Goal: Obtain resource: Download file/media

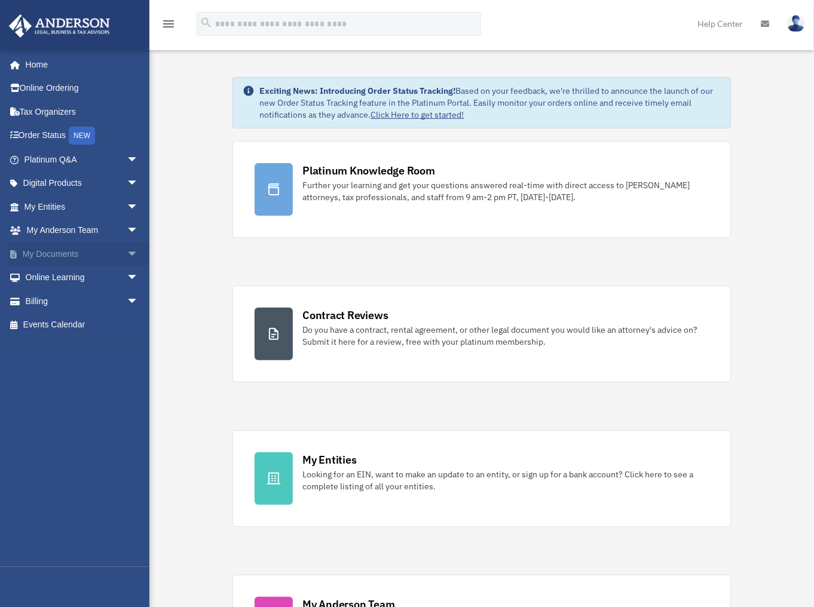
click at [94, 251] on link "My Documents arrow_drop_down" at bounding box center [82, 254] width 148 height 24
click at [129, 252] on span "arrow_drop_down" at bounding box center [139, 254] width 24 height 25
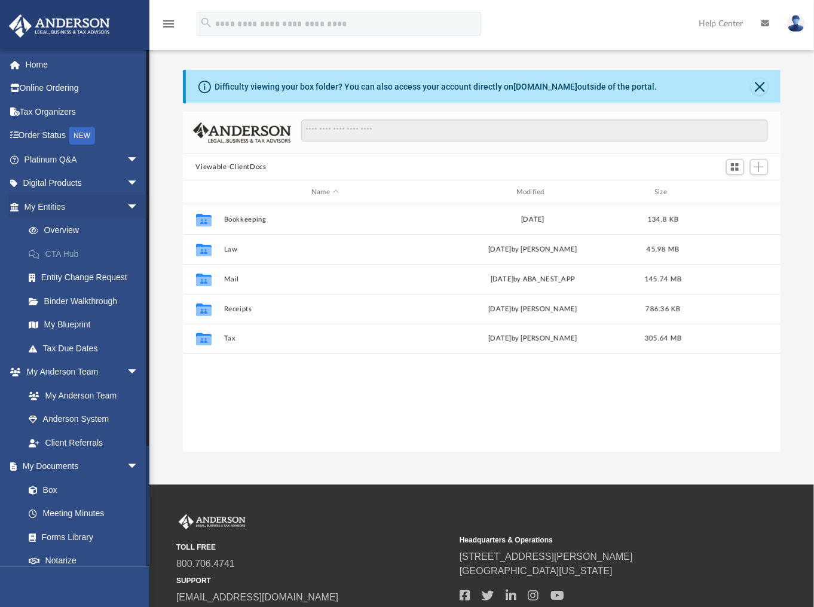
scroll to position [264, 591]
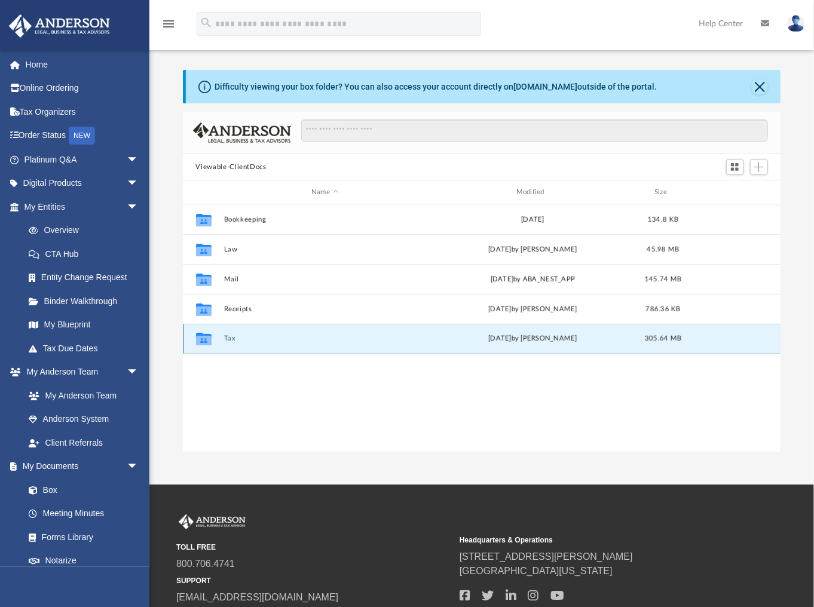
click at [231, 340] on button "Tax" at bounding box center [325, 339] width 203 height 8
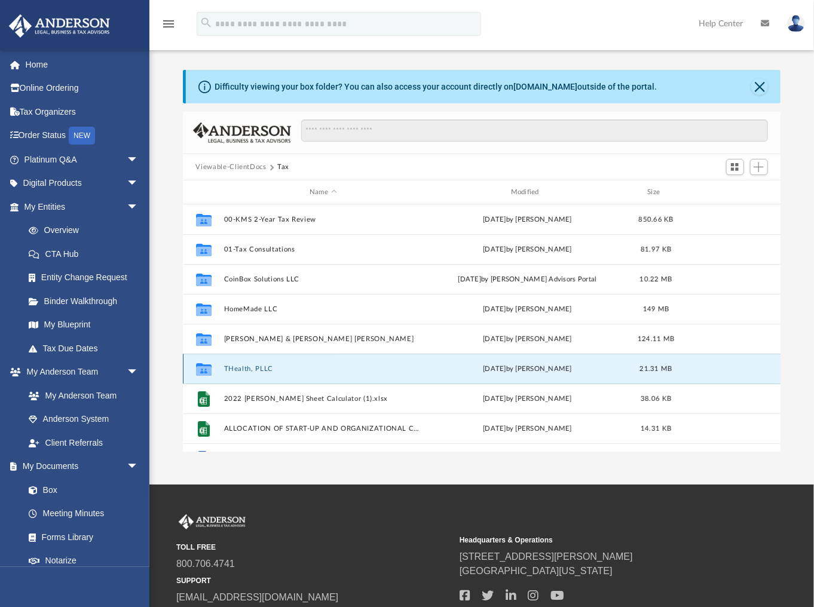
click at [259, 366] on button "THealth, PLLC" at bounding box center [323, 369] width 199 height 8
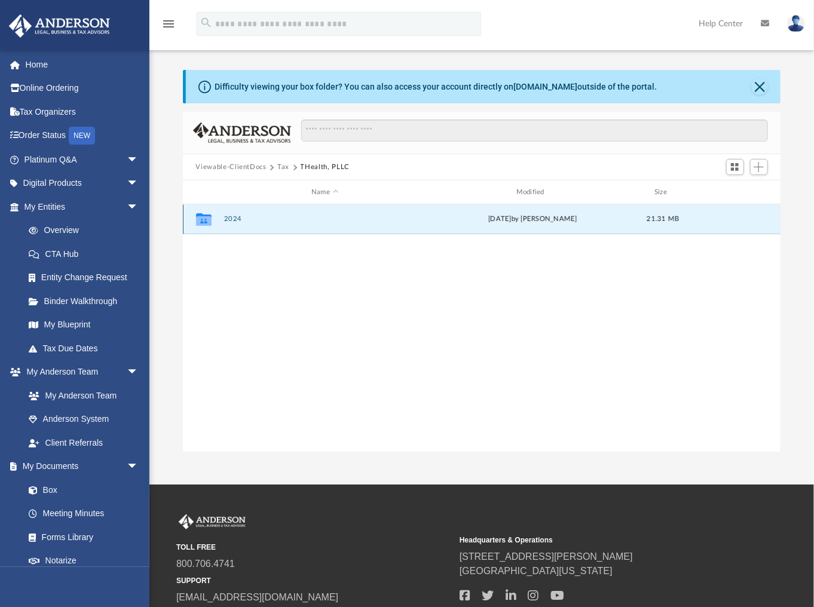
click at [236, 218] on button "2024" at bounding box center [325, 219] width 203 height 8
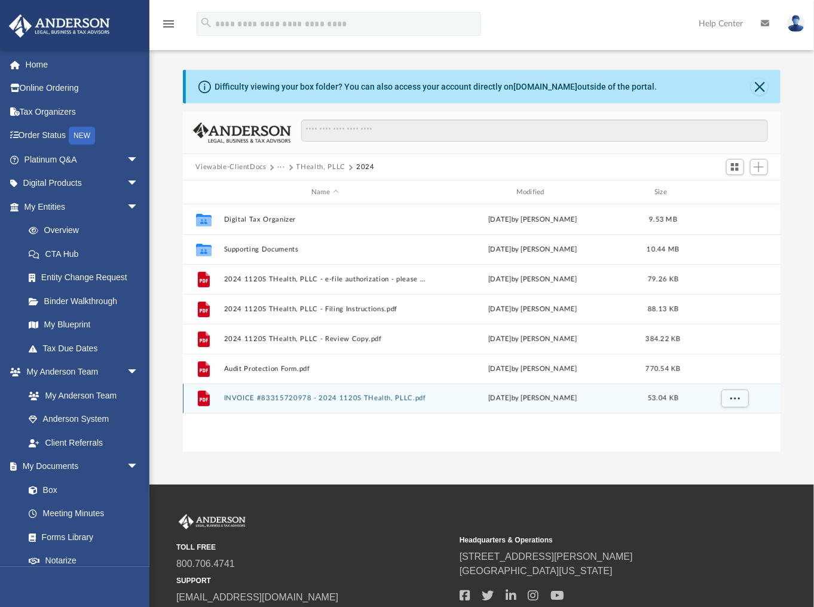
click at [377, 398] on button "INVOICE #83315720978 - 2024 1120S THealth, PLLC.pdf" at bounding box center [325, 399] width 203 height 8
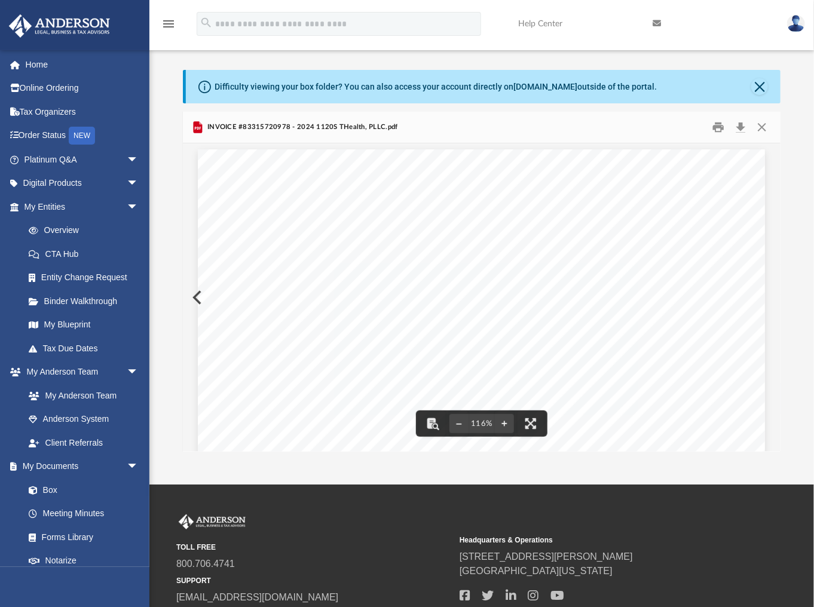
scroll to position [0, 0]
click at [760, 126] on button "Close" at bounding box center [762, 127] width 22 height 19
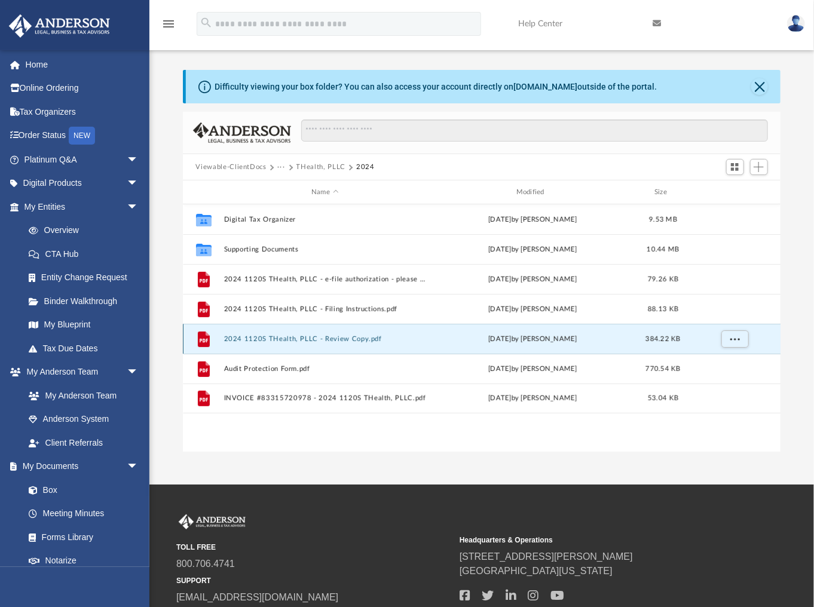
click at [334, 339] on button "2024 1120S THealth, PLLC - Review Copy.pdf" at bounding box center [325, 339] width 203 height 8
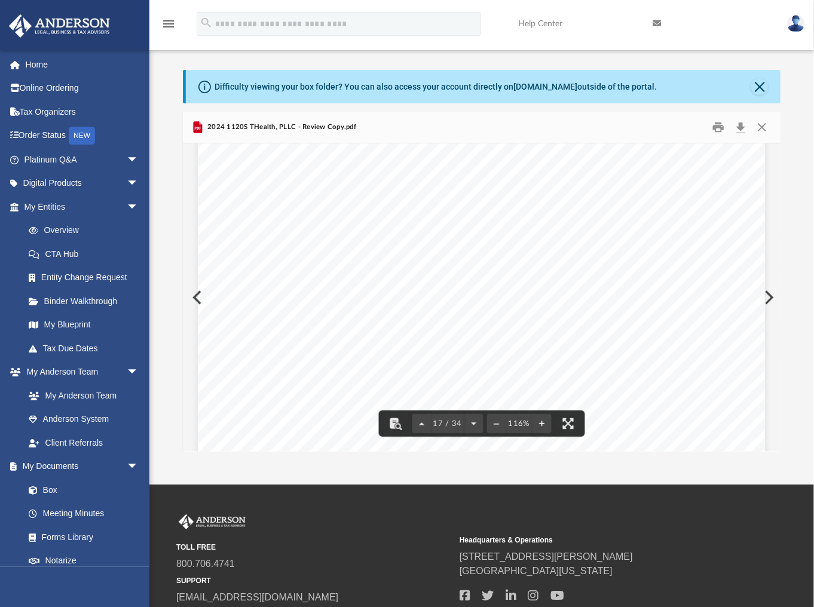
scroll to position [11902, 0]
drag, startPoint x: 684, startPoint y: 227, endPoint x: 724, endPoint y: 228, distance: 40.7
click at [720, 225] on div "REVIEW COPY }}}}}}}}}}}}} }}}}}}}}}} THEALTH, PLLC 99-2138571 ~~~~~~~~~~~~~~~~~…" at bounding box center [481, 484] width 567 height 734
drag, startPoint x: 689, startPoint y: 347, endPoint x: 729, endPoint y: 353, distance: 40.5
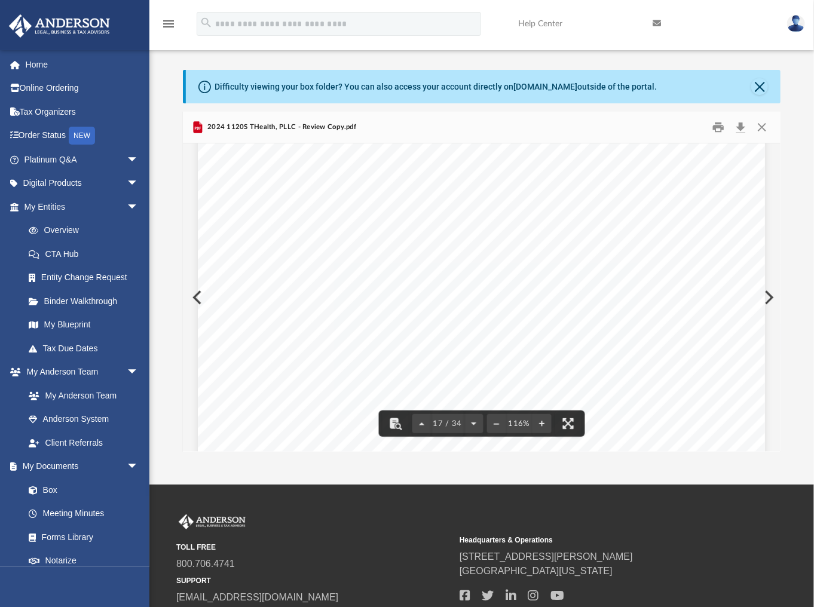
click at [729, 353] on div "REVIEW COPY }}}}}}}}}}}}} }}}}}}}}}} THEALTH, PLLC 99-2138571 ~~~~~~~~~~~~~~~~~…" at bounding box center [481, 390] width 567 height 734
drag, startPoint x: 690, startPoint y: 340, endPoint x: 720, endPoint y: 350, distance: 31.8
click at [720, 350] on div "REVIEW COPY }}}}}}}}}}}}} }}}}}}}}}} THEALTH, PLLC 99-2138571 ~~~~~~~~~~~~~~~~~…" at bounding box center [481, 390] width 567 height 734
click at [759, 126] on button "Close" at bounding box center [762, 127] width 22 height 19
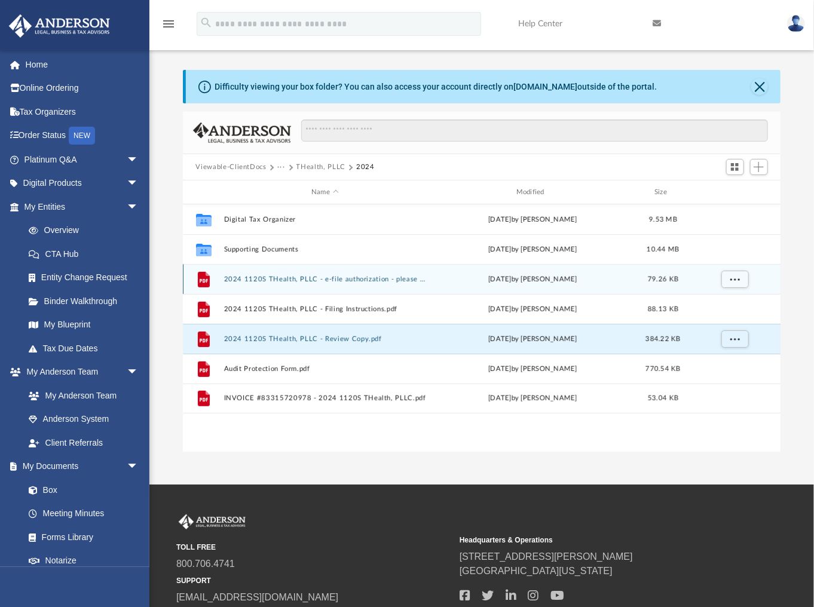
click at [354, 280] on button "2024 1120S THealth, PLLC - e-file authorization - please sign.pdf" at bounding box center [325, 280] width 203 height 8
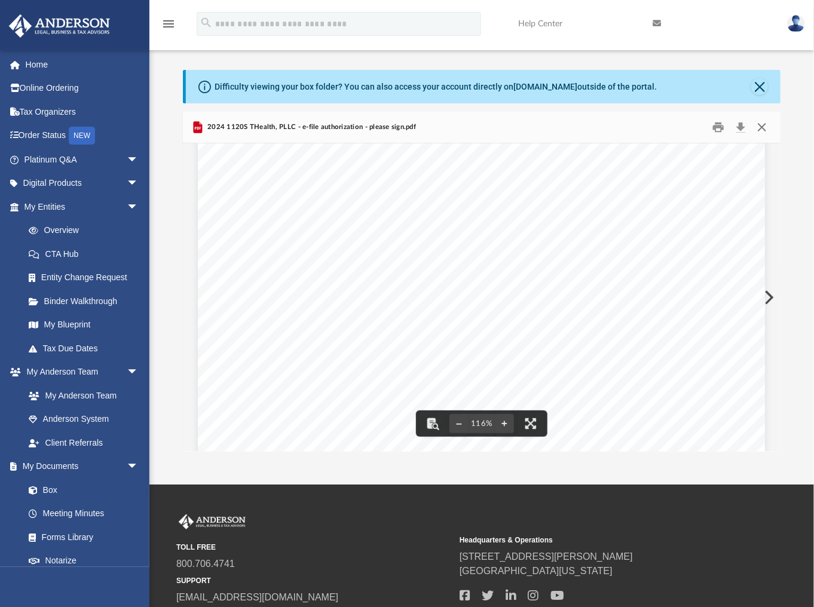
scroll to position [239, 0]
click at [763, 129] on button "Close" at bounding box center [762, 127] width 22 height 19
